Goal: Use online tool/utility: Utilize a website feature to perform a specific function

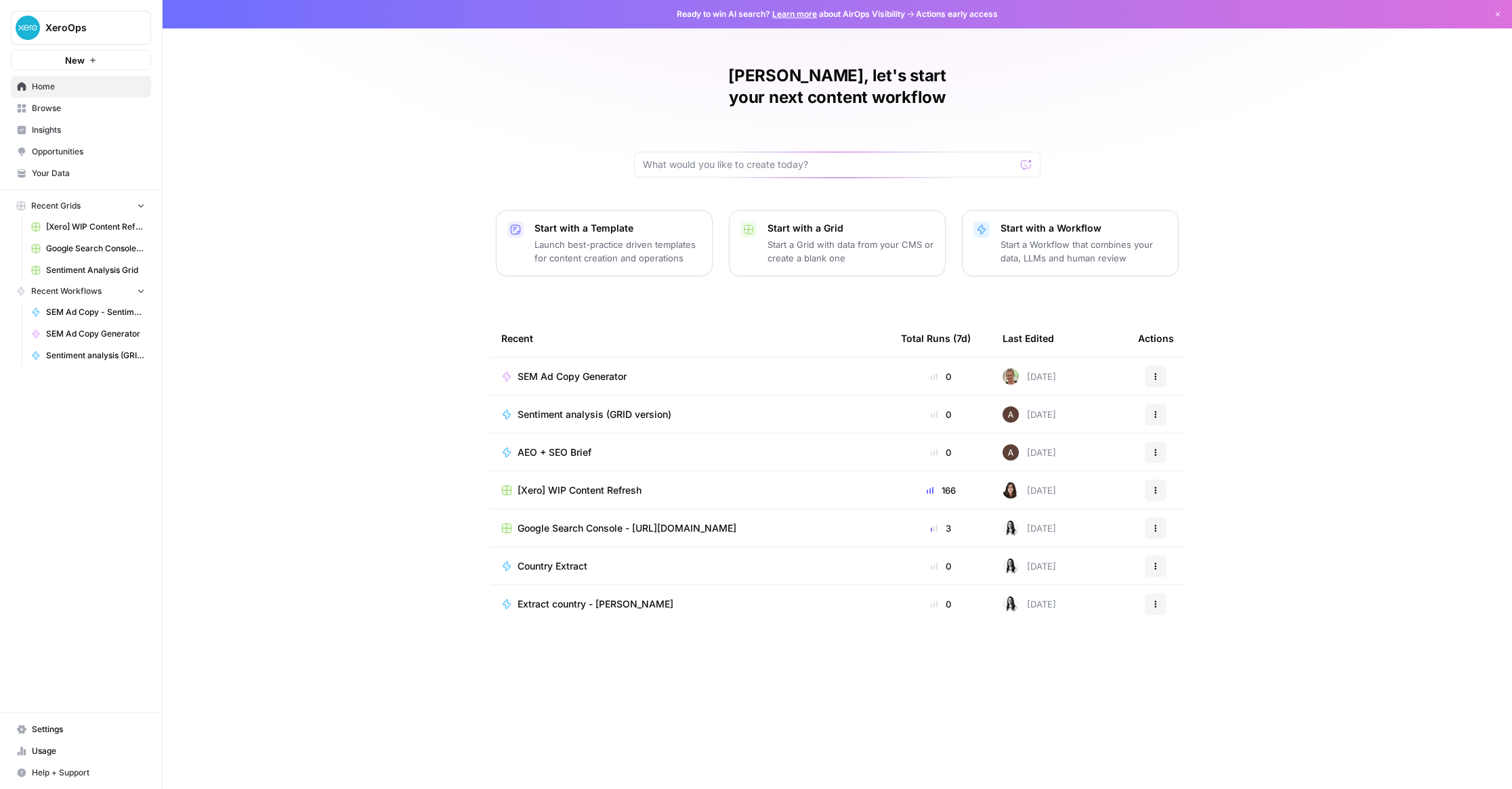
click at [585, 370] on span "SEM Ad Copy Generator" at bounding box center [572, 377] width 109 height 14
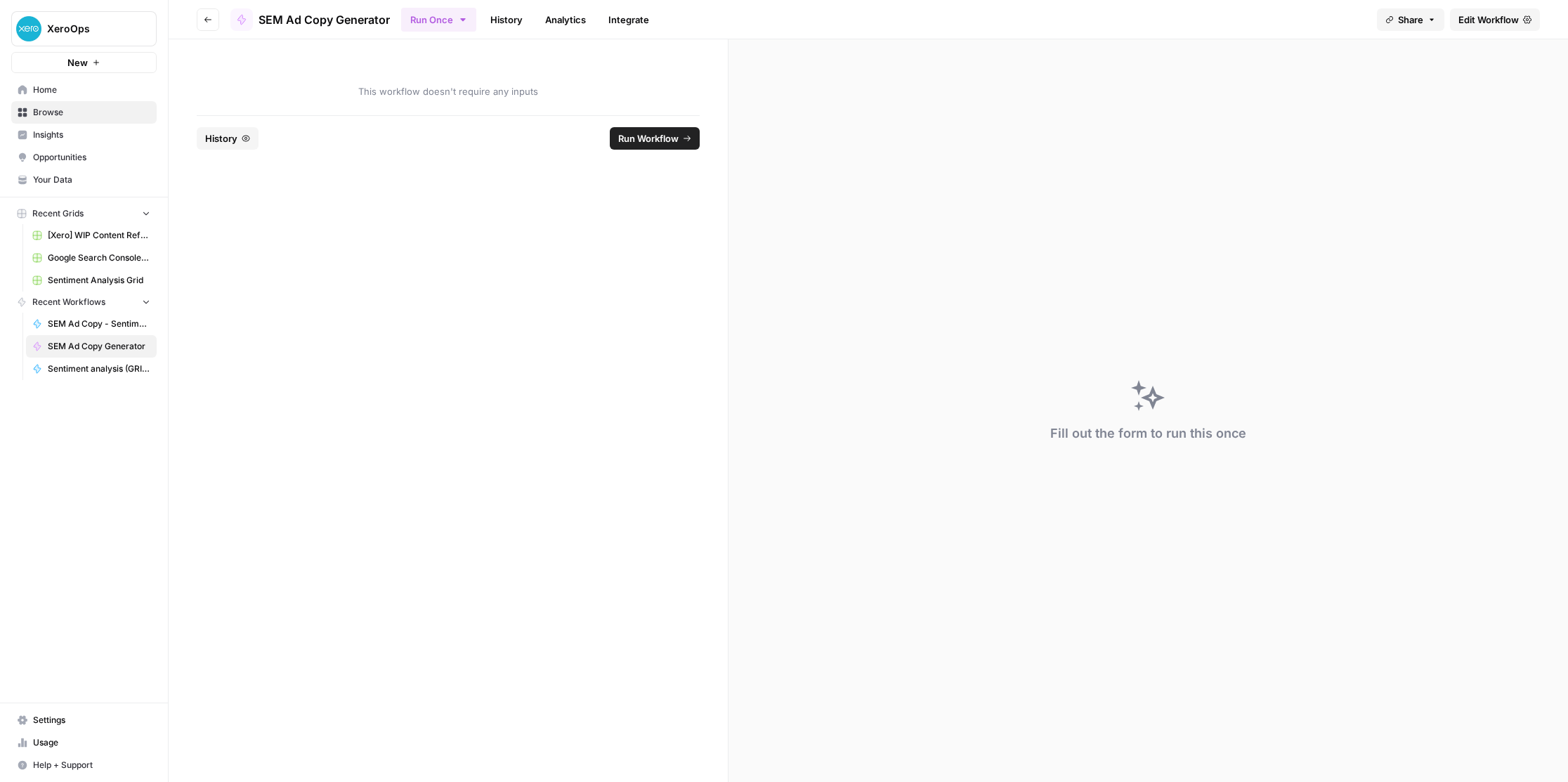
click at [1502, 19] on span "Edit Workflow" at bounding box center [1488, 19] width 60 height 14
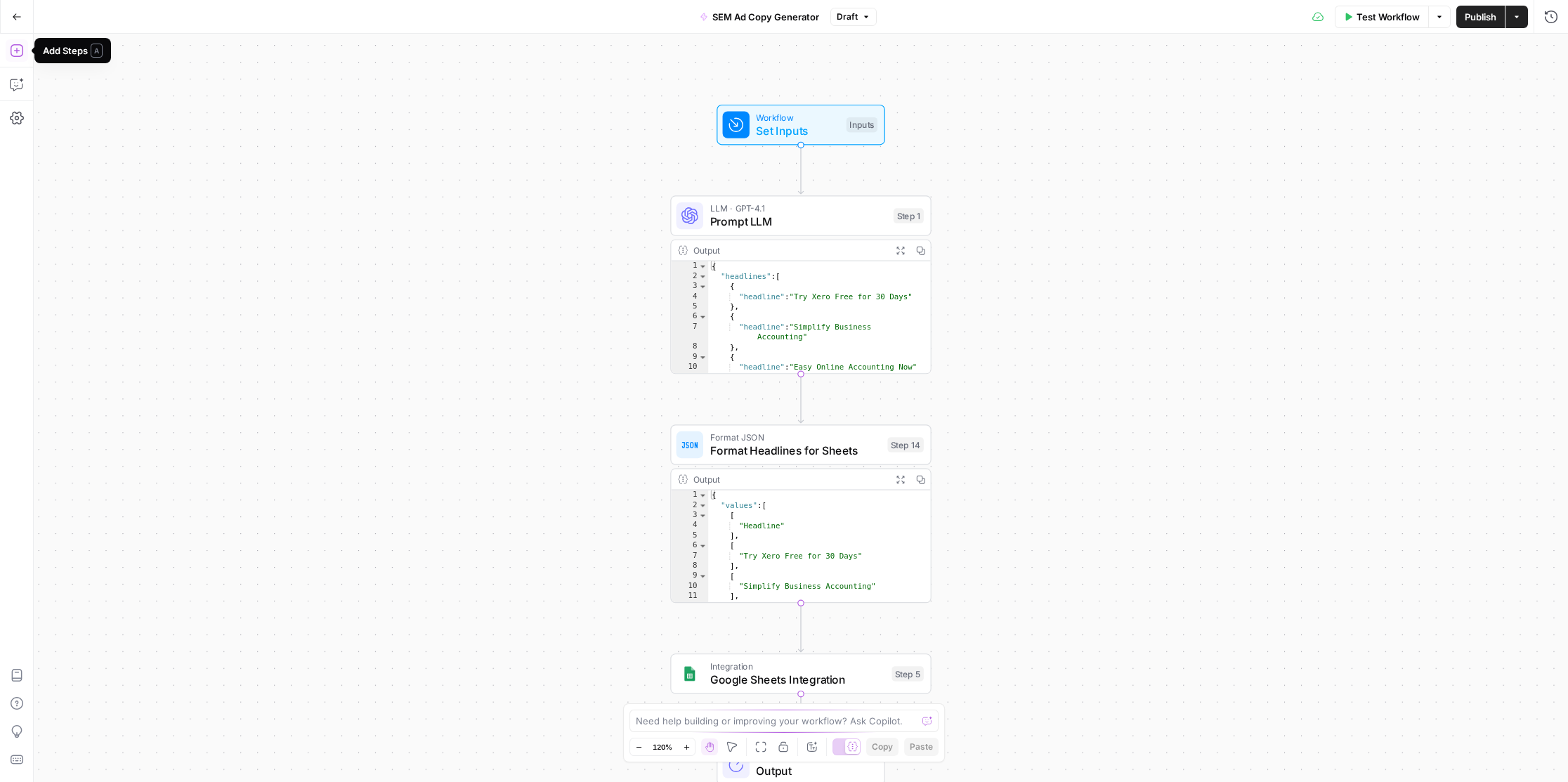
click at [19, 53] on icon "button" at bounding box center [17, 50] width 14 height 14
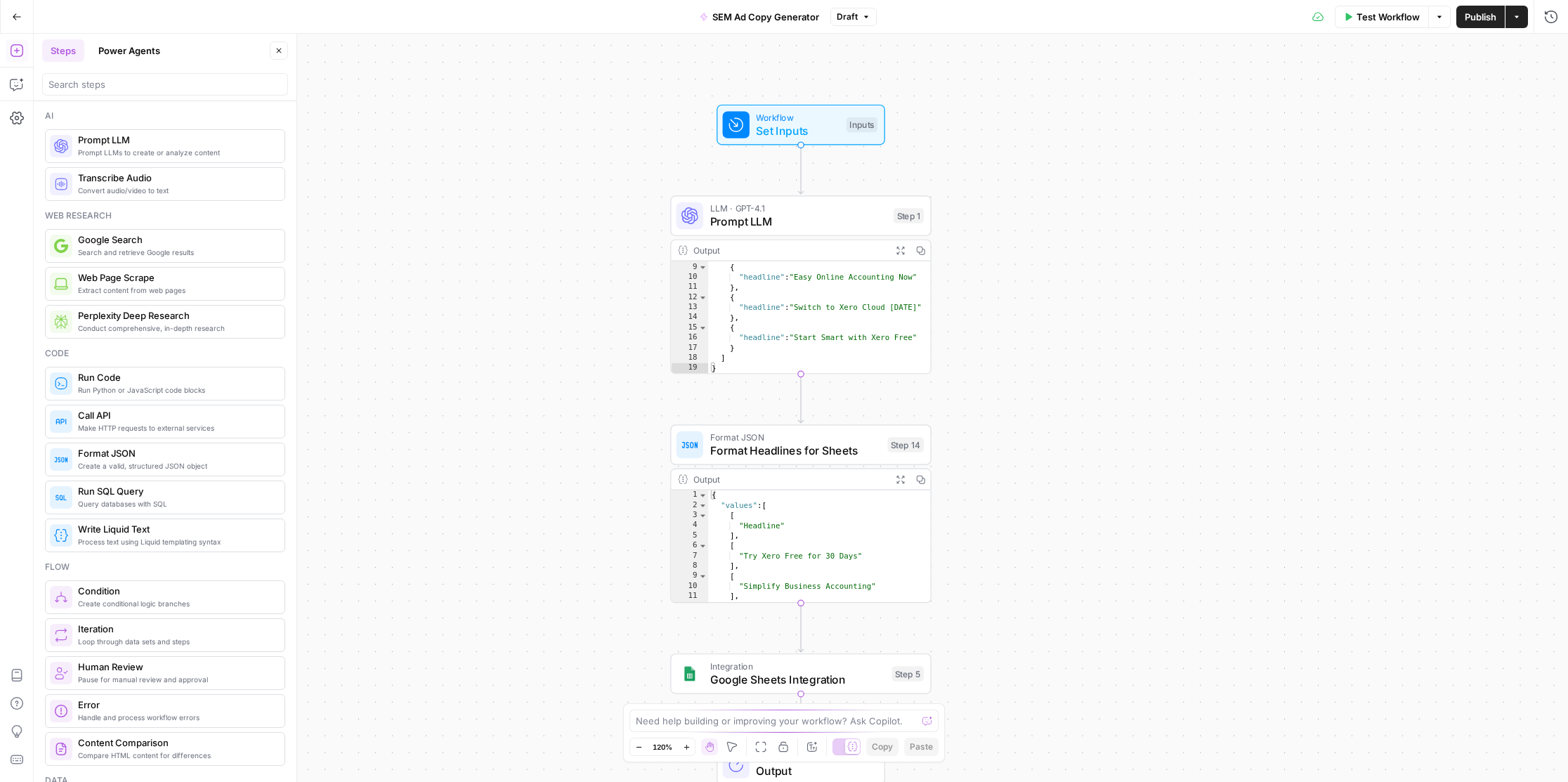
scroll to position [75, 0]
click at [769, 219] on span "Prompt LLM" at bounding box center [807, 222] width 177 height 17
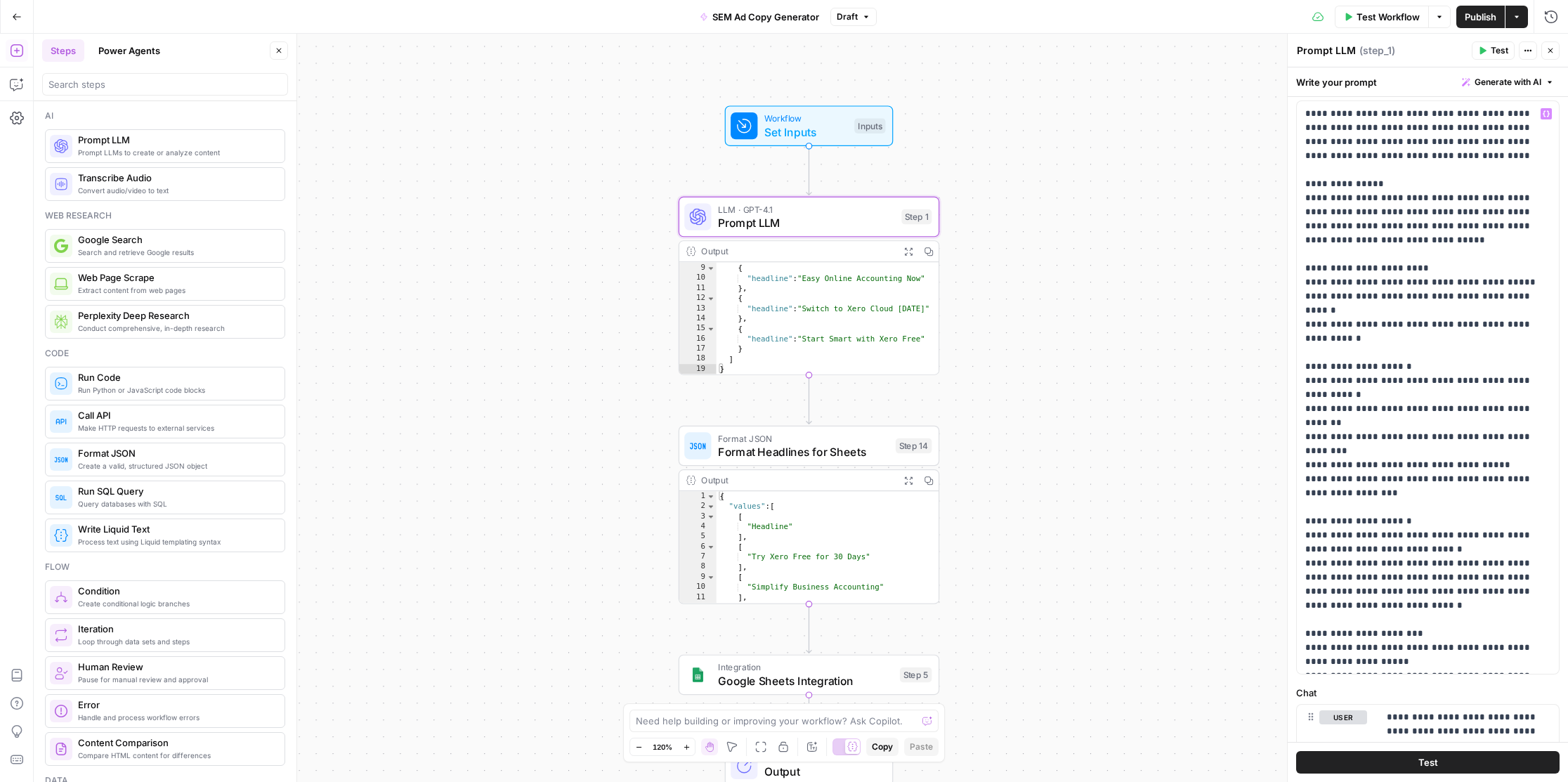
scroll to position [0, 0]
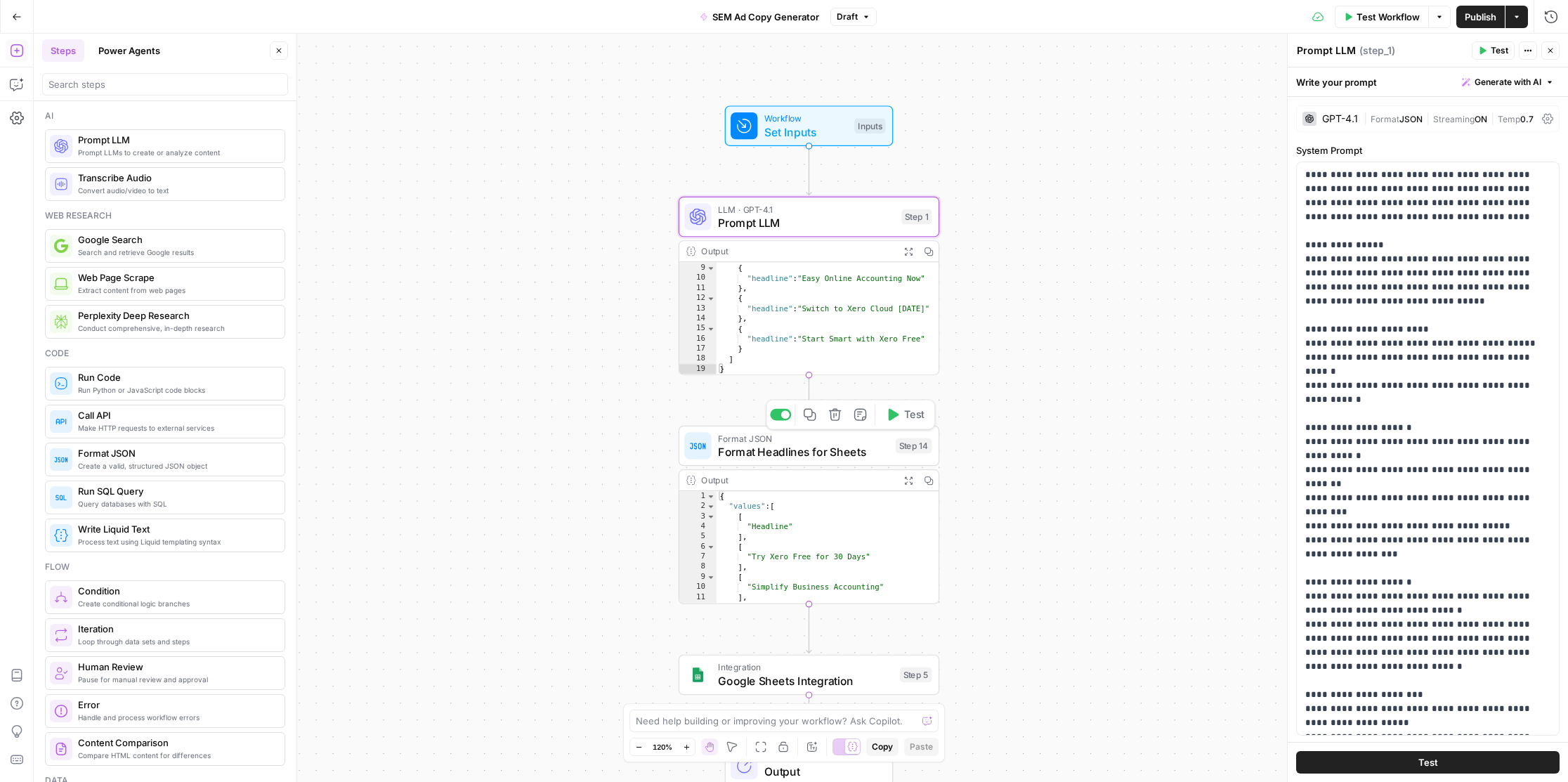
click at [791, 450] on span "Format Headlines for Sheets" at bounding box center [803, 452] width 171 height 17
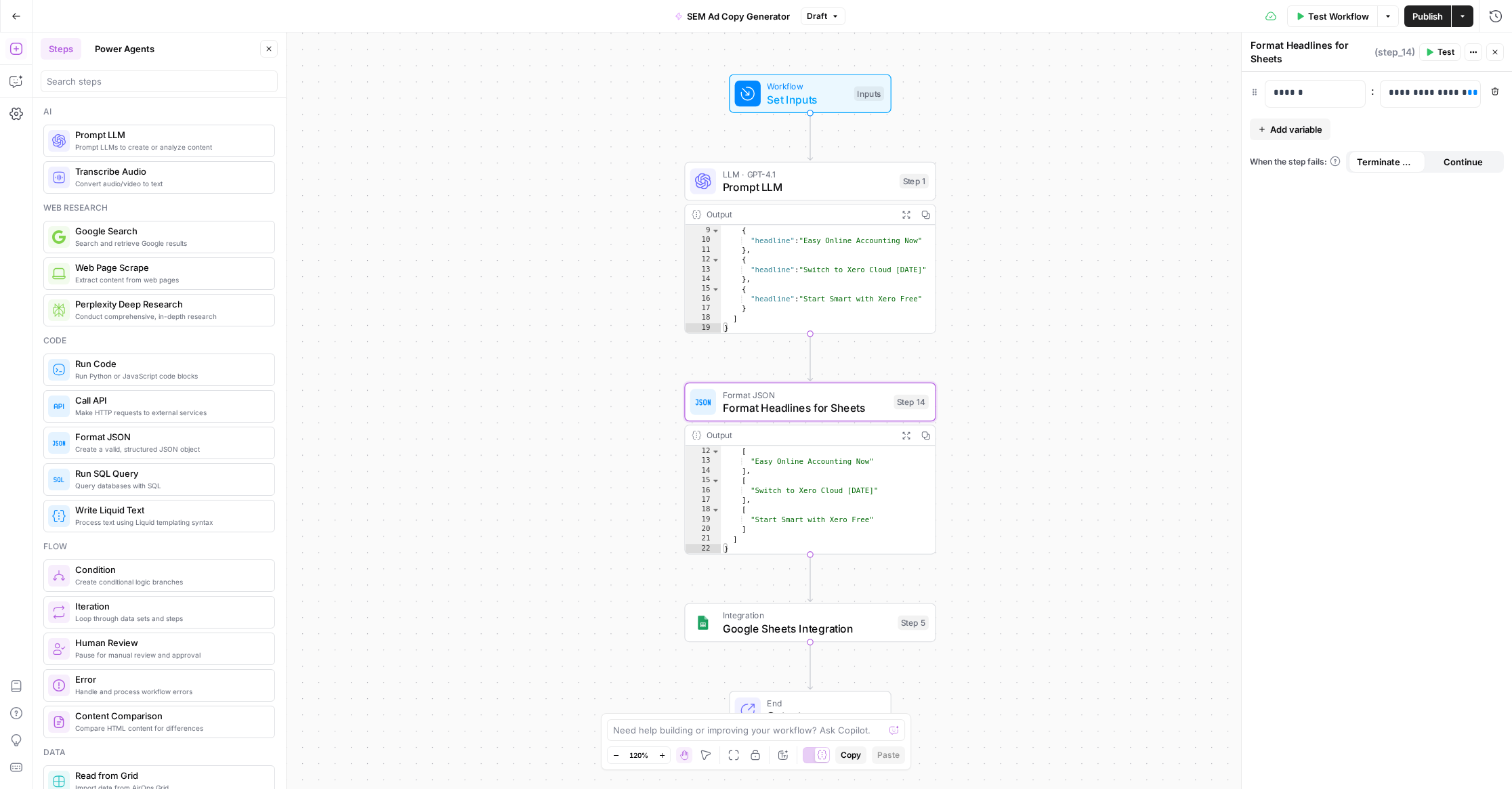
click at [476, 93] on div "Workflow Set Inputs Inputs LLM · GPT-4.1 Prompt LLM Step 1 Output Expand Output…" at bounding box center [772, 411] width 1480 height 757
